Goal: Information Seeking & Learning: Learn about a topic

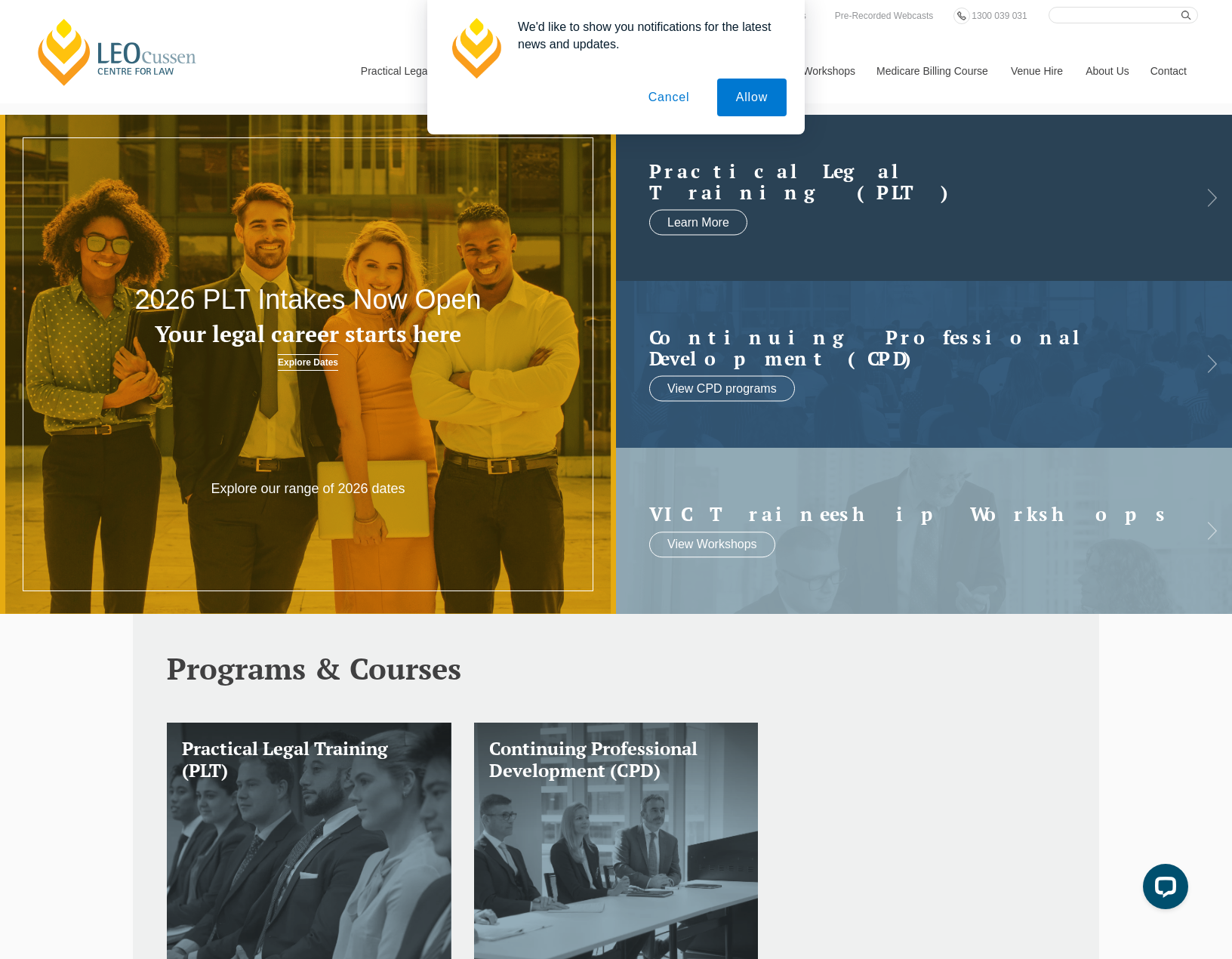
click at [887, 138] on link at bounding box center [925, 198] width 616 height 166
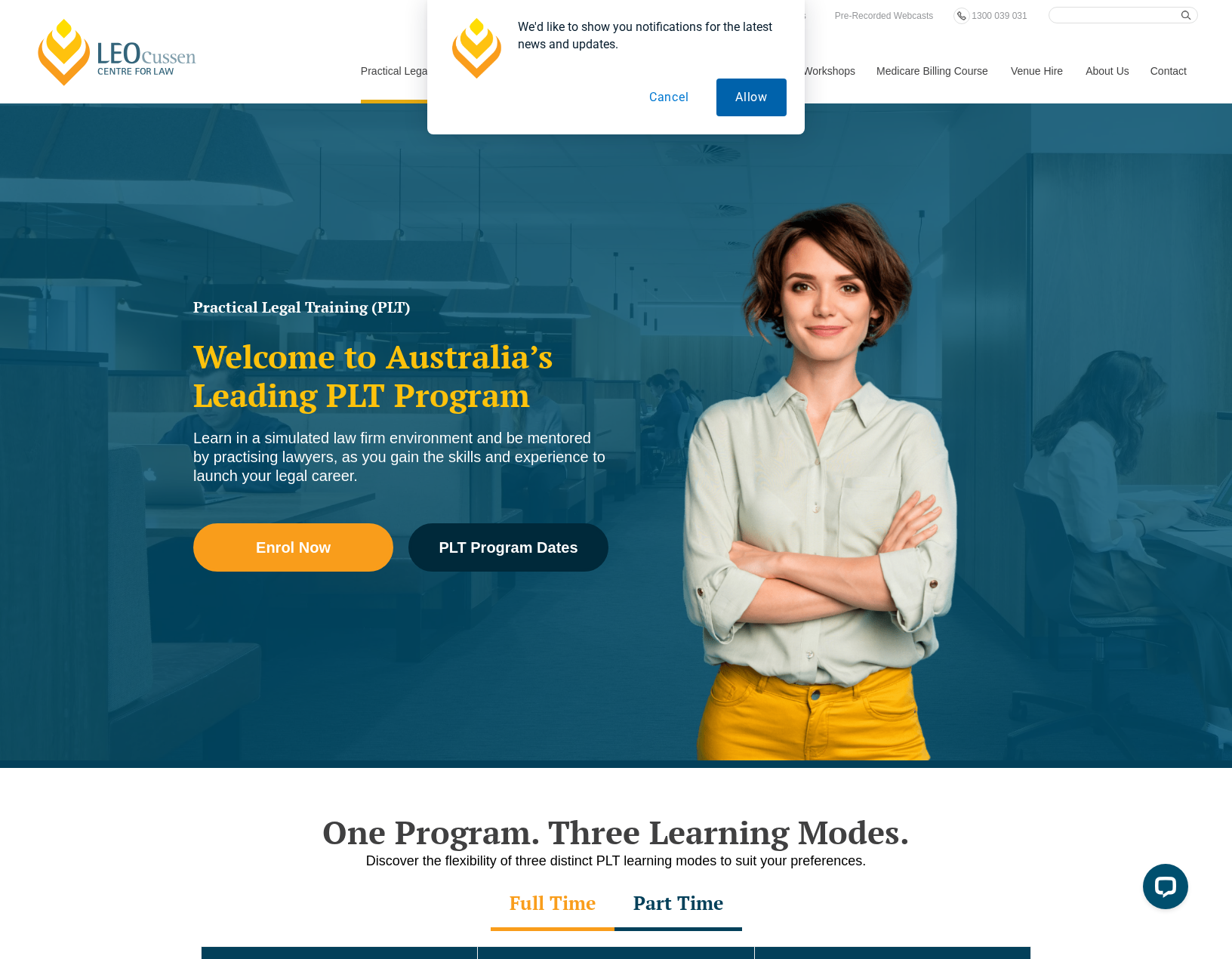
click at [758, 93] on button "Allow" at bounding box center [752, 97] width 71 height 38
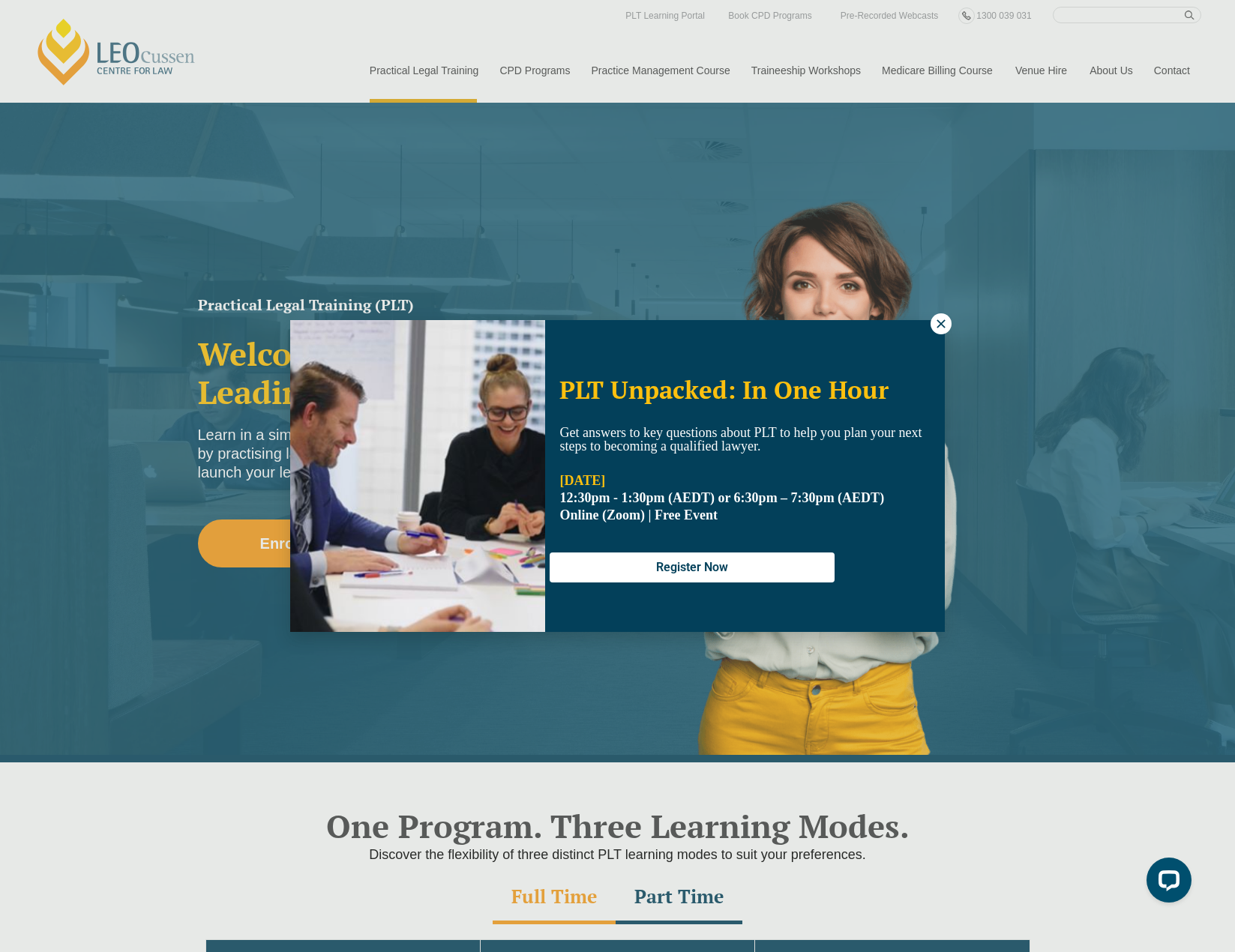
click at [950, 322] on button at bounding box center [941, 324] width 21 height 21
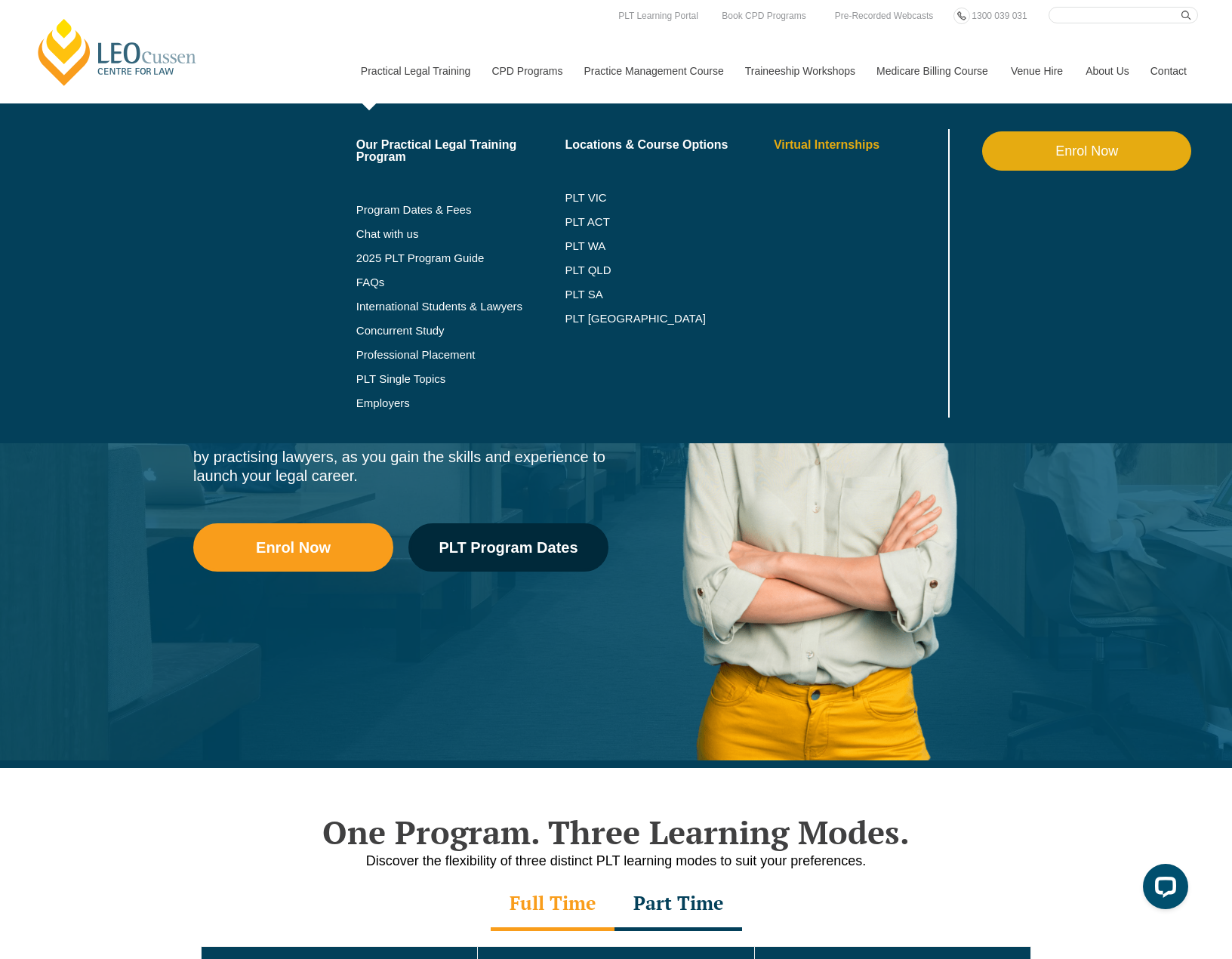
click at [832, 146] on link "Virtual Internships" at bounding box center [859, 144] width 171 height 12
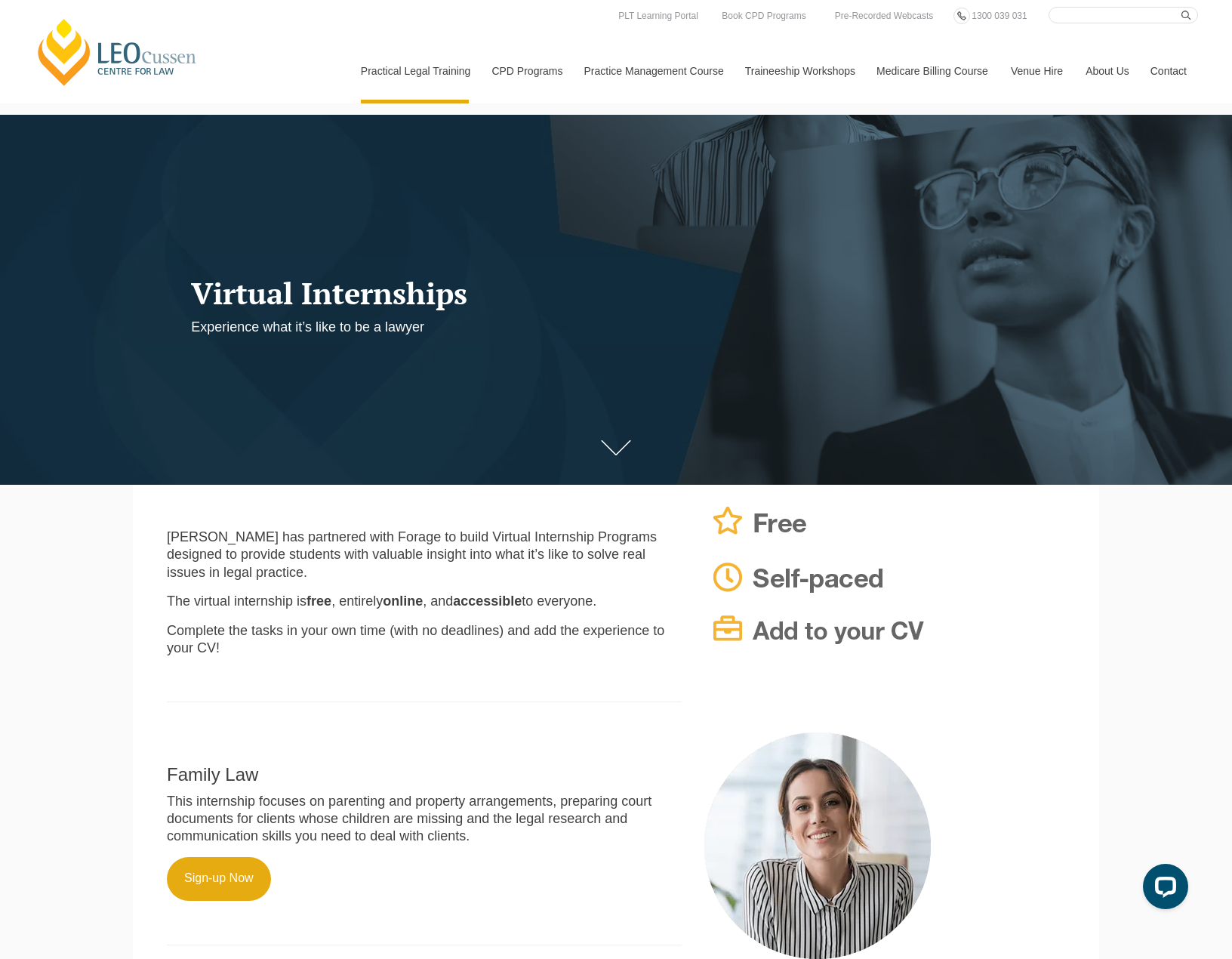
click at [618, 454] on icon at bounding box center [616, 448] width 30 height 15
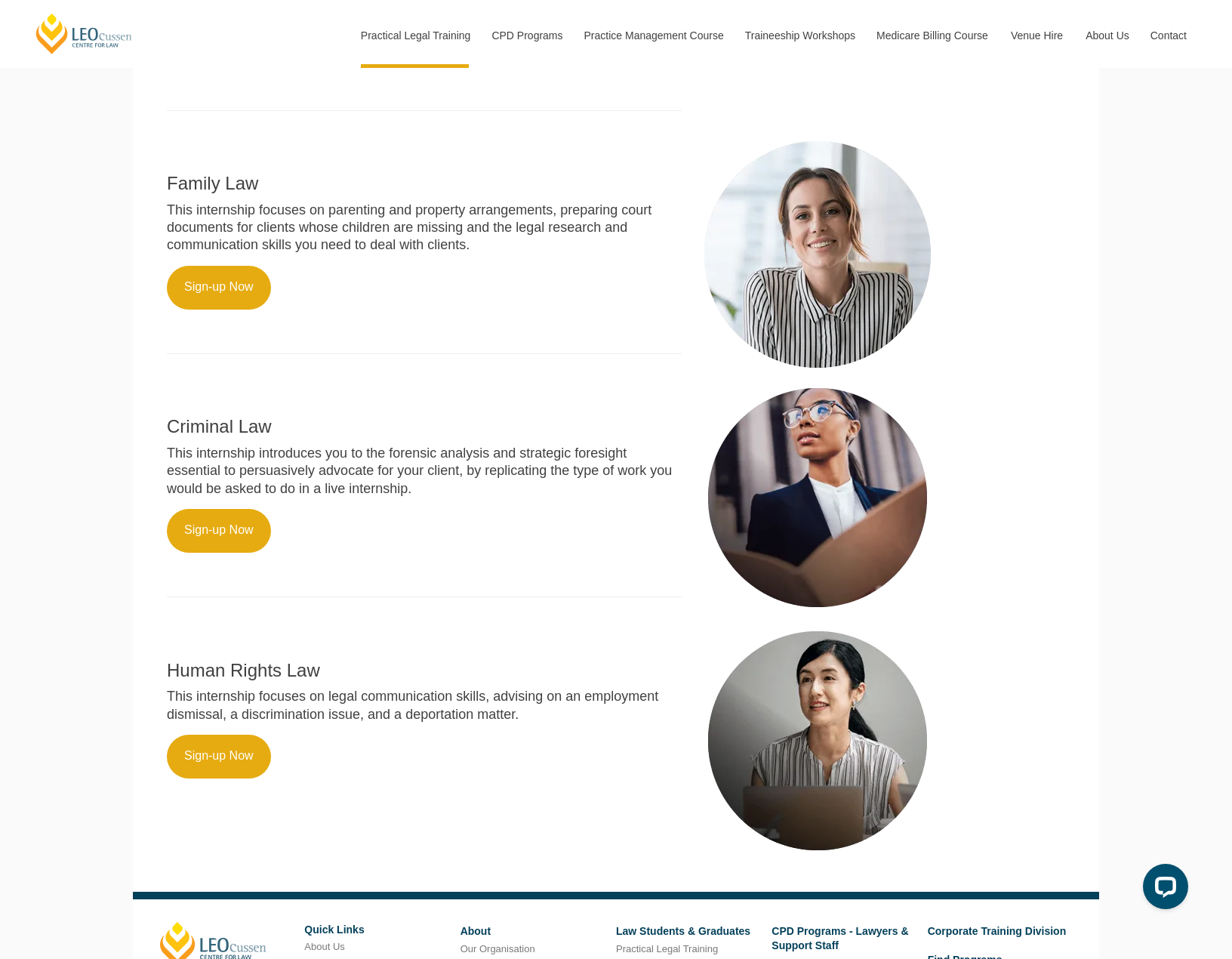
scroll to position [591, 0]
